Goal: Task Accomplishment & Management: Manage account settings

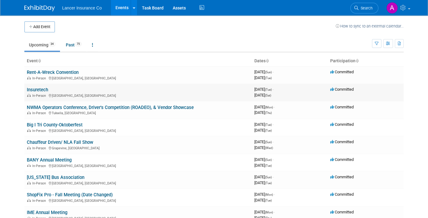
click at [41, 89] on link "Insuretech" at bounding box center [37, 89] width 21 height 5
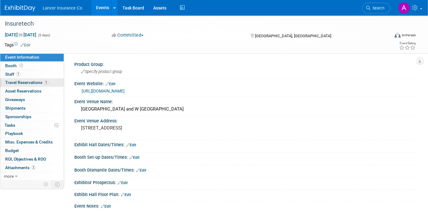
click at [29, 81] on span "Travel Reservations 1" at bounding box center [26, 82] width 43 height 5
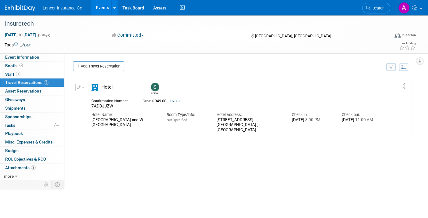
click at [26, 8] on img at bounding box center [20, 8] width 30 height 6
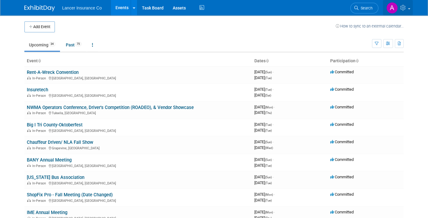
click at [408, 7] on link at bounding box center [398, 7] width 30 height 15
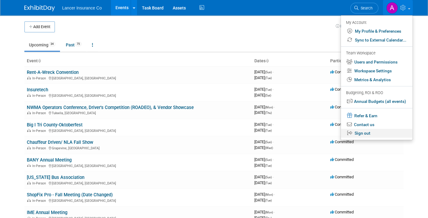
click at [367, 135] on link "Sign out" at bounding box center [377, 133] width 72 height 9
